Goal: Task Accomplishment & Management: Use online tool/utility

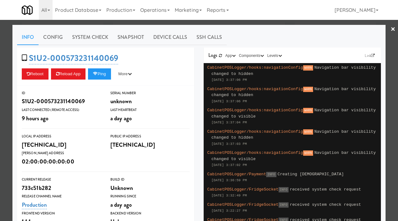
scroll to position [8, 0]
click at [13, 68] on div "Info Config System Check Snapshot Device Calls SSH Calls S1U2-000573231140069 R…" at bounding box center [198, 197] width 373 height 345
click at [4, 69] on div at bounding box center [199, 110] width 398 height 221
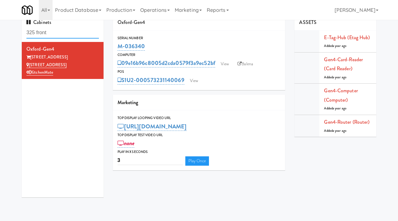
click at [71, 34] on input "325 front" at bounding box center [62, 33] width 72 height 12
paste input "Illume - Combo - Middle"
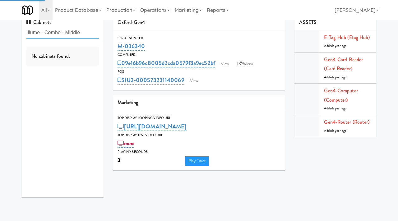
type input "Illume - Combo - Middle"
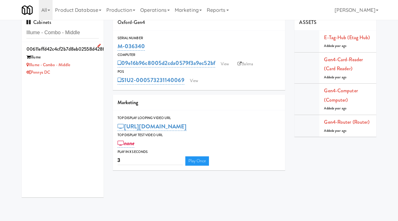
click at [84, 64] on div "Illume - Combo - Middle" at bounding box center [62, 65] width 72 height 8
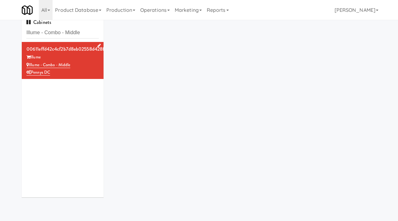
click at [84, 64] on div "Illume - Combo - Middle" at bounding box center [62, 65] width 72 height 8
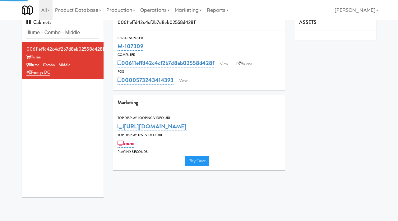
type input "3"
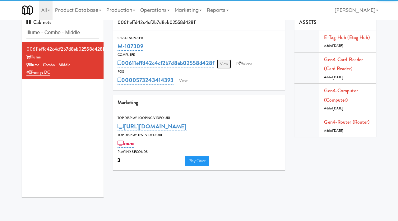
click at [223, 62] on link "View" at bounding box center [224, 63] width 14 height 9
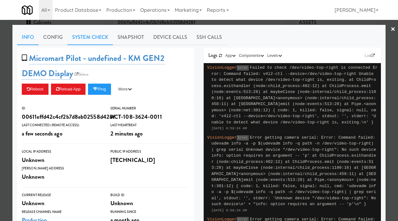
click at [96, 35] on link "System Check" at bounding box center [89, 38] width 45 height 16
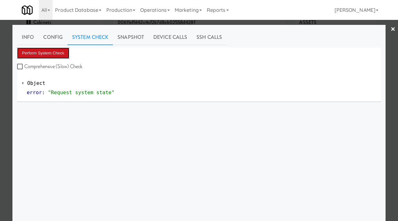
click at [43, 51] on button "Perform System Check" at bounding box center [43, 53] width 52 height 11
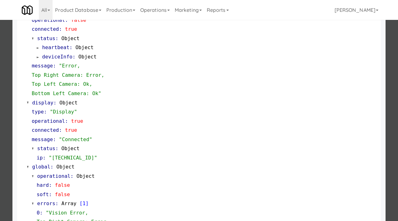
scroll to position [299, 0]
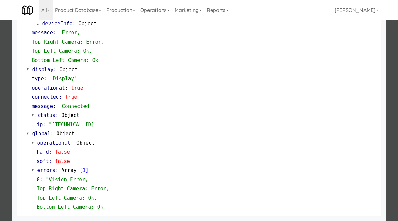
click at [0, 141] on div at bounding box center [199, 110] width 398 height 221
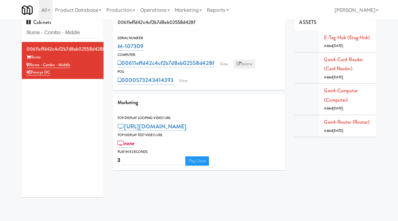
click at [244, 64] on link "Balena" at bounding box center [245, 63] width 22 height 9
click at [222, 63] on link "View" at bounding box center [224, 63] width 14 height 9
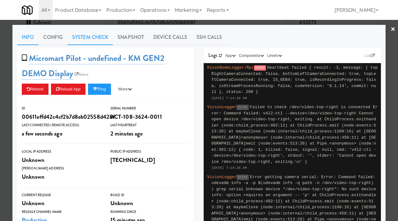
click at [94, 35] on link "System Check" at bounding box center [89, 38] width 45 height 16
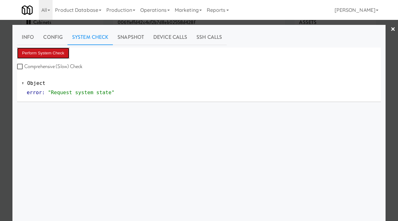
click at [51, 53] on button "Perform System Check" at bounding box center [43, 53] width 52 height 11
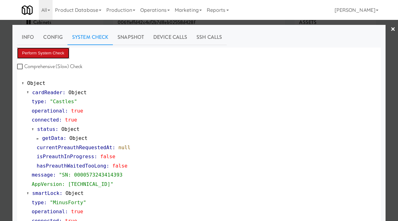
click at [51, 52] on button "Perform System Check" at bounding box center [43, 53] width 52 height 11
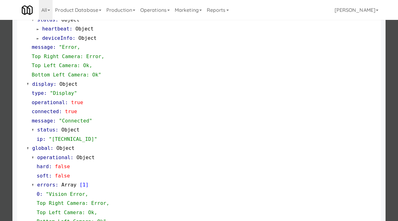
scroll to position [299, 0]
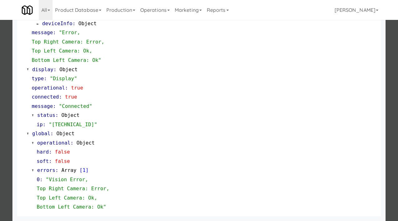
click at [0, 127] on div at bounding box center [199, 110] width 398 height 221
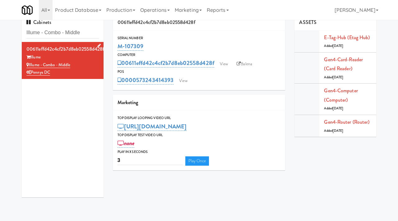
drag, startPoint x: 76, startPoint y: 66, endPoint x: 29, endPoint y: 63, distance: 47.1
click at [29, 63] on div "Illume - Combo - Middle" at bounding box center [62, 65] width 72 height 8
copy link "Illume - Combo - Middle"
click at [223, 67] on link "View" at bounding box center [224, 63] width 14 height 9
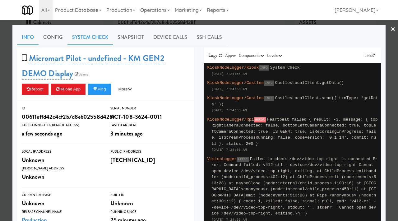
click at [104, 41] on link "System Check" at bounding box center [89, 38] width 45 height 16
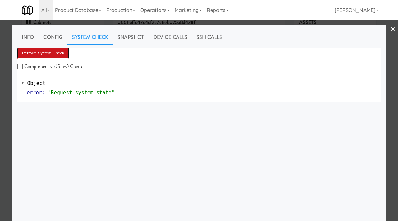
click at [49, 53] on button "Perform System Check" at bounding box center [43, 53] width 52 height 11
